Goal: Transaction & Acquisition: Subscribe to service/newsletter

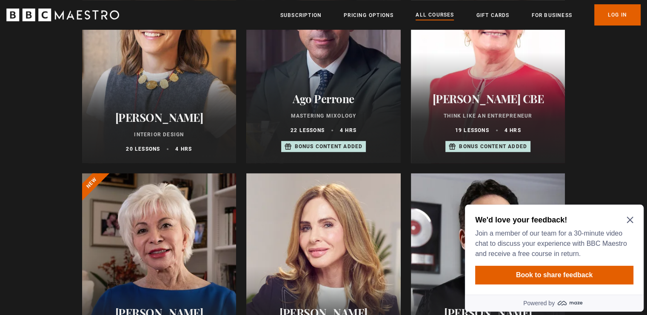
scroll to position [425, 0]
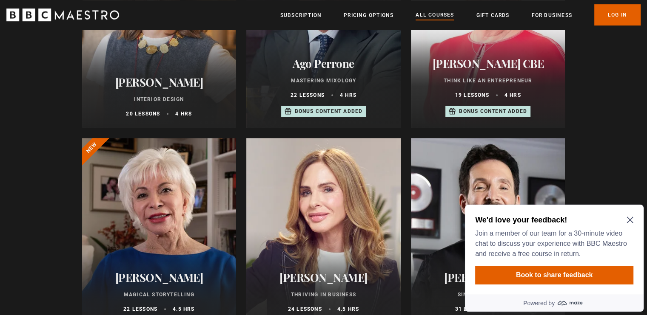
click at [629, 219] on icon "Close Maze Prompt" at bounding box center [629, 220] width 7 height 7
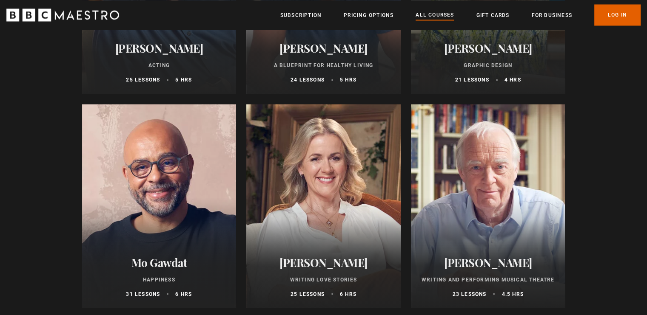
scroll to position [1361, 0]
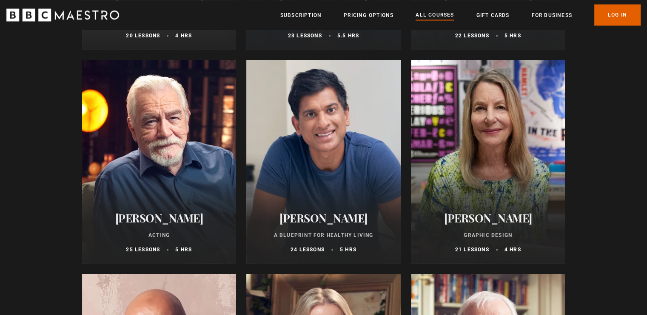
click at [503, 190] on div at bounding box center [488, 162] width 154 height 204
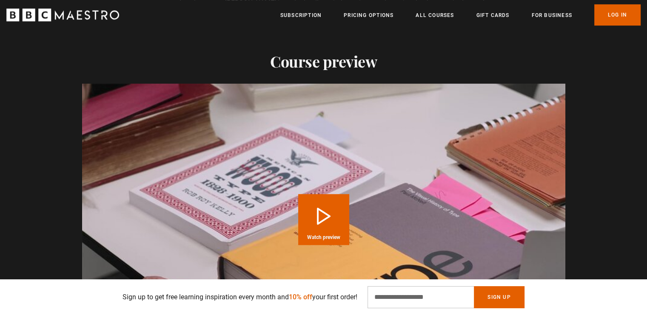
scroll to position [850, 0]
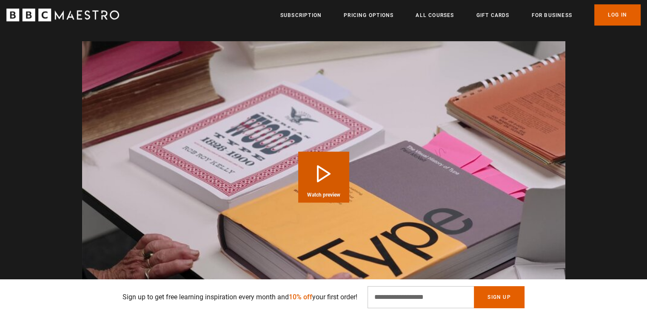
click at [326, 166] on button "Play Course overview for Graphic Design with Paula Scher Watch preview" at bounding box center [323, 177] width 51 height 51
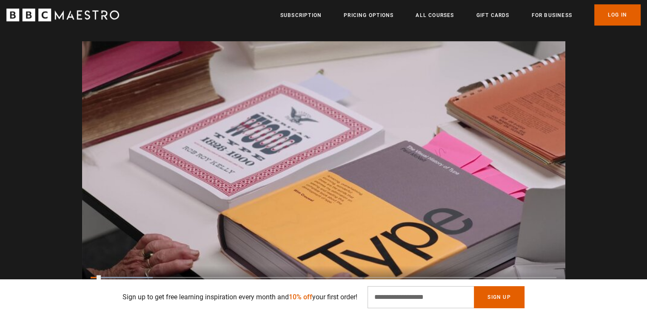
scroll to position [0, 111]
click at [443, 183] on video "Video Player" at bounding box center [323, 177] width 483 height 272
click at [443, 184] on video "Video Player" at bounding box center [323, 177] width 483 height 272
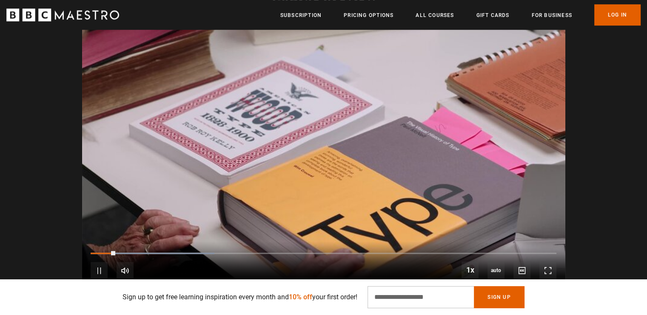
scroll to position [893, 0]
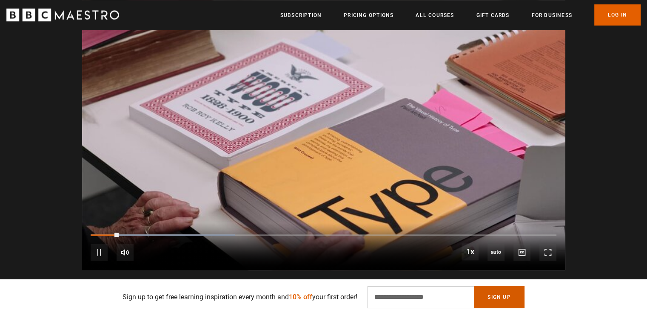
click at [481, 301] on button "Sign Up" at bounding box center [499, 298] width 50 height 22
drag, startPoint x: 540, startPoint y: 241, endPoint x: 540, endPoint y: 292, distance: 51.4
click at [540, 244] on span "Video Player" at bounding box center [547, 252] width 17 height 17
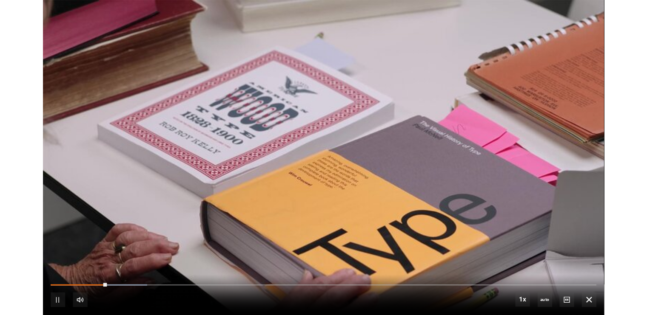
scroll to position [0, 223]
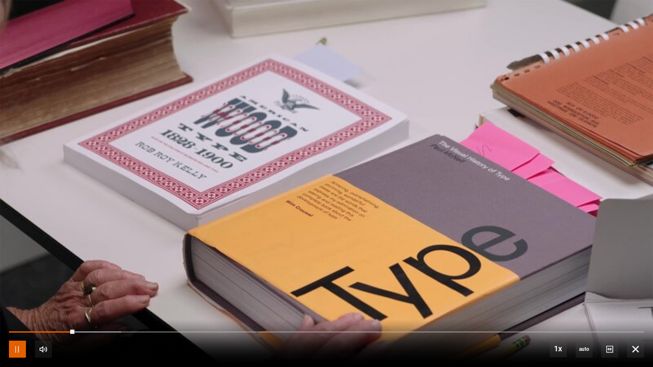
click at [12, 315] on span "Video Player" at bounding box center [17, 349] width 17 height 17
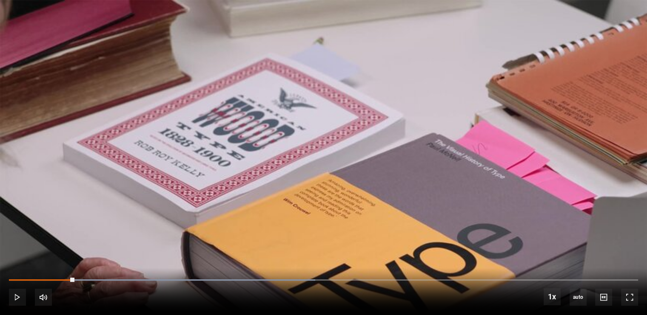
scroll to position [0, 1893]
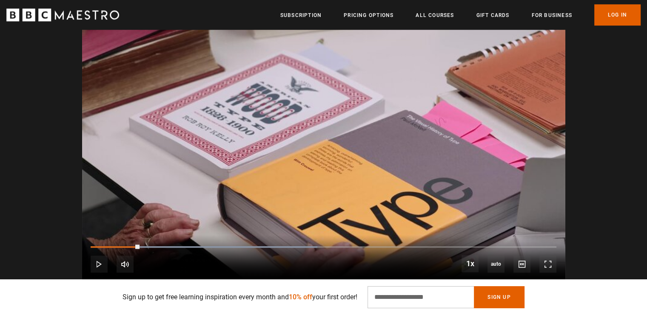
click at [385, 187] on video "Video Player" at bounding box center [323, 147] width 483 height 272
drag, startPoint x: 140, startPoint y: 233, endPoint x: 87, endPoint y: 227, distance: 53.4
click at [87, 235] on div "10s Skip Back 10 seconds Pause 10s Skip Forward 10 seconds Loaded : 48.67% 0:01…" at bounding box center [323, 258] width 483 height 47
drag, startPoint x: 112, startPoint y: 236, endPoint x: 75, endPoint y: 232, distance: 37.6
click at [75, 232] on div "Video Player is loading. Play Course overview for Graphic Design with Paula Sch…" at bounding box center [324, 147] width 548 height 272
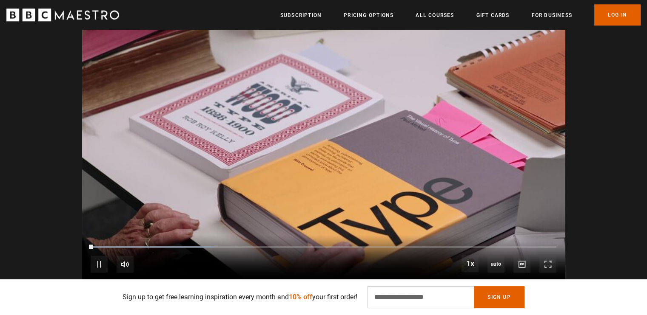
drag, startPoint x: 112, startPoint y: 239, endPoint x: 73, endPoint y: 231, distance: 40.2
click at [73, 231] on div "Video Player is loading. Play Course overview for Graphic Design with Paula Sch…" at bounding box center [324, 147] width 548 height 272
click at [540, 256] on span "Video Player" at bounding box center [547, 264] width 17 height 17
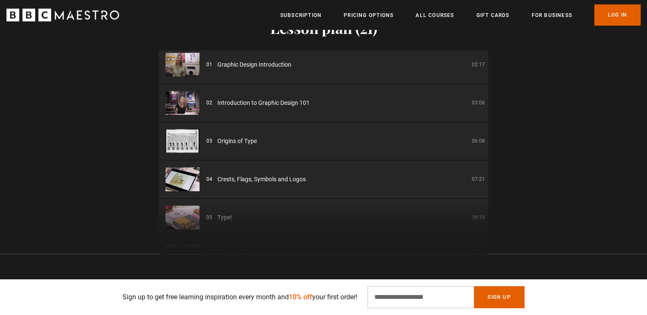
scroll to position [0, 0]
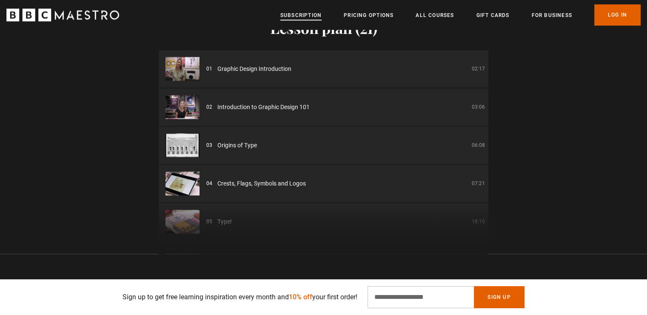
click at [301, 13] on link "Subscription" at bounding box center [300, 15] width 41 height 9
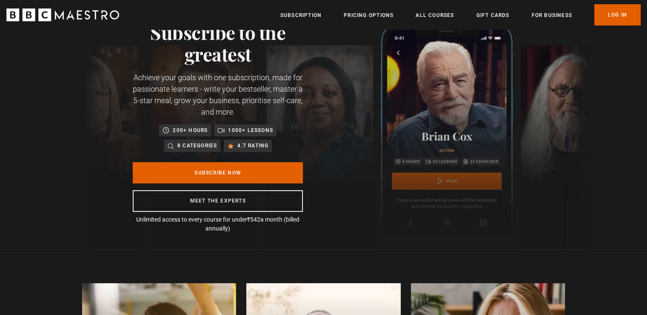
scroll to position [0, 111]
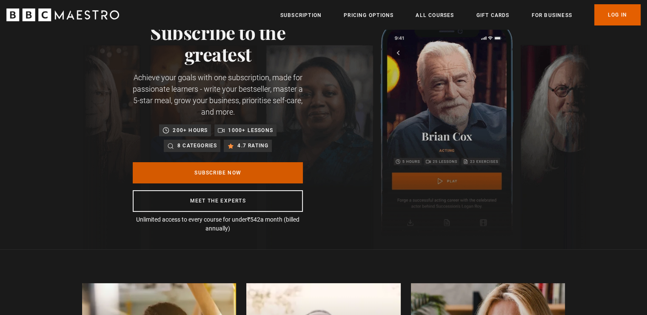
click at [259, 176] on link "Subscribe Now" at bounding box center [218, 172] width 170 height 21
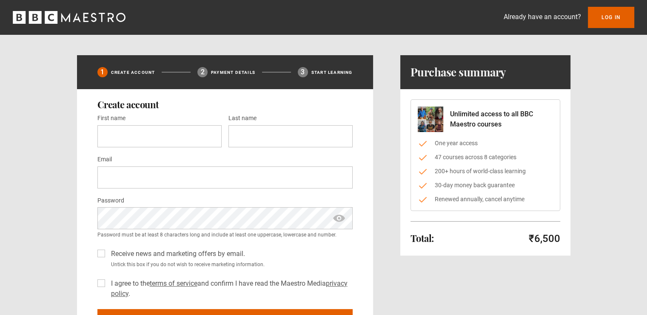
click at [235, 69] on p "Payment details" at bounding box center [233, 72] width 44 height 6
click at [429, 52] on div "Already have an account? Log In 1 Create Account 2 Payment details 3 Start lear…" at bounding box center [323, 196] width 647 height 392
click at [428, 76] on h1 "Purchase summary" at bounding box center [458, 72] width 96 height 14
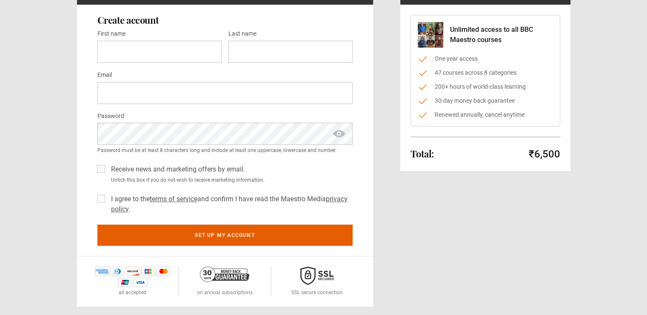
scroll to position [85, 0]
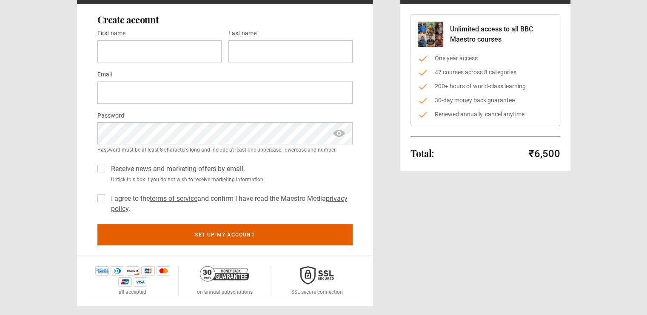
click at [119, 200] on label "I agree to the terms of service and confirm I have read the Maestro Media priva…" at bounding box center [230, 204] width 245 height 20
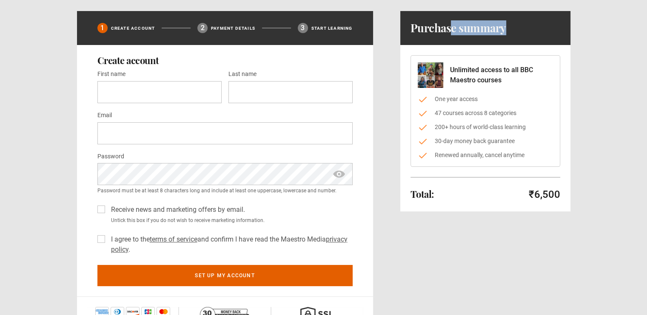
scroll to position [43, 0]
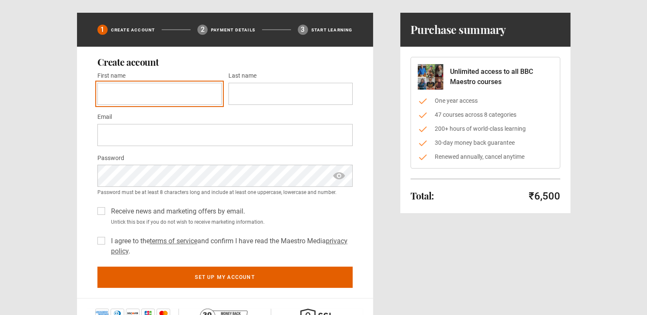
click at [136, 96] on input "First name *" at bounding box center [159, 94] width 124 height 22
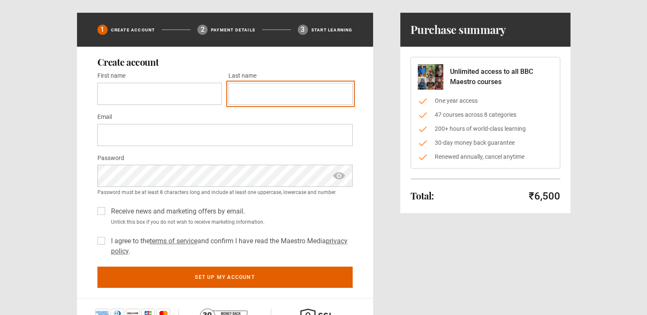
click at [240, 90] on input "Last name *" at bounding box center [290, 94] width 124 height 22
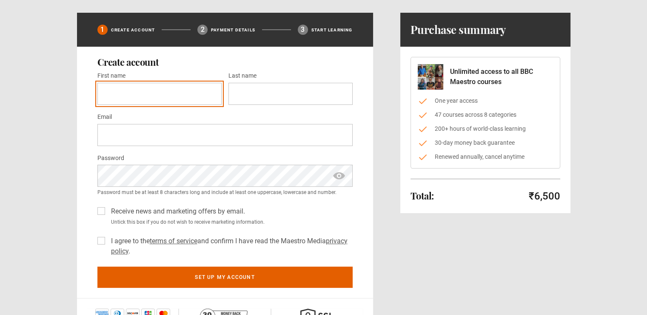
click at [195, 91] on input "First name *" at bounding box center [159, 94] width 124 height 22
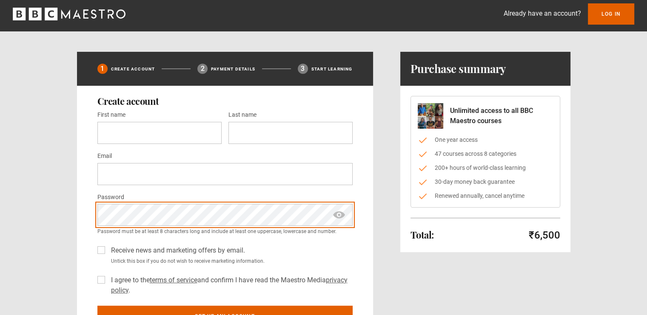
scroll to position [0, 0]
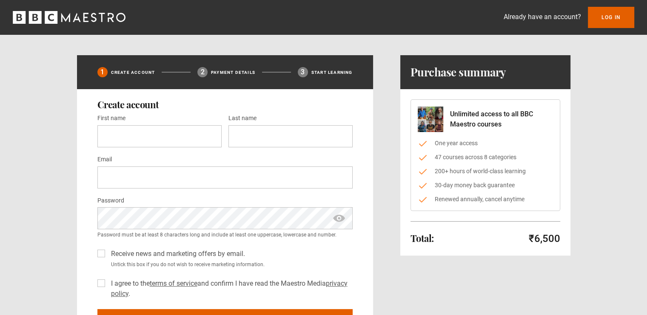
drag, startPoint x: 533, startPoint y: 20, endPoint x: 537, endPoint y: 23, distance: 5.4
click at [86, 17] on icon "BBC Maestro" at bounding box center [85, 17] width 5 height 9
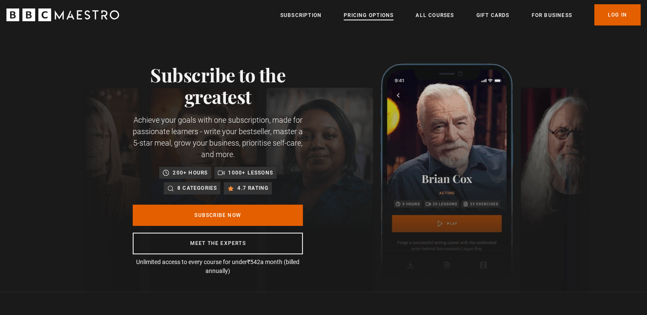
click at [373, 17] on link "Pricing Options" at bounding box center [369, 15] width 50 height 9
